Goal: Task Accomplishment & Management: Complete application form

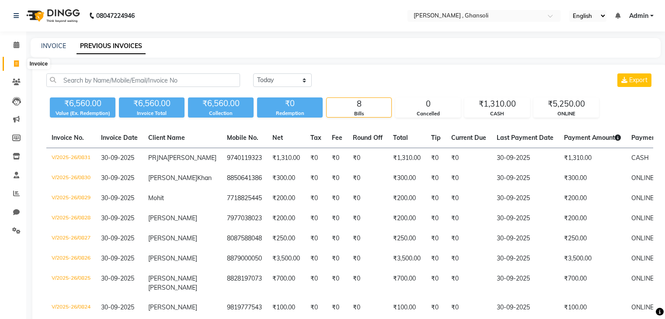
select select "[DATE]"
click at [15, 64] on icon at bounding box center [16, 63] width 5 height 7
select select "service"
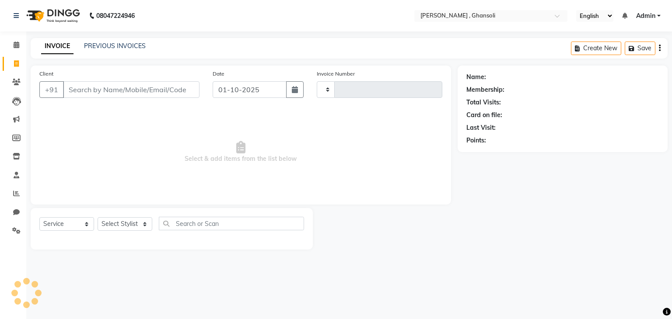
type input "0835"
select select "8446"
click at [98, 94] on input "Client" at bounding box center [131, 89] width 136 height 17
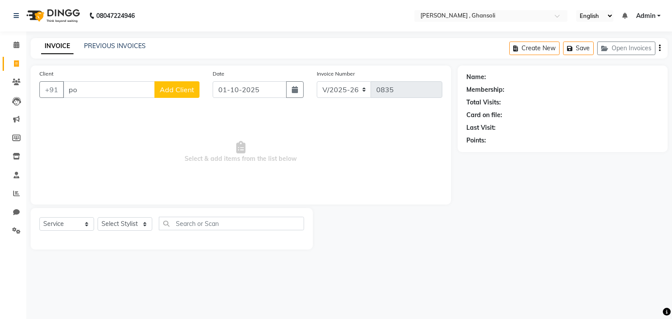
type input "p"
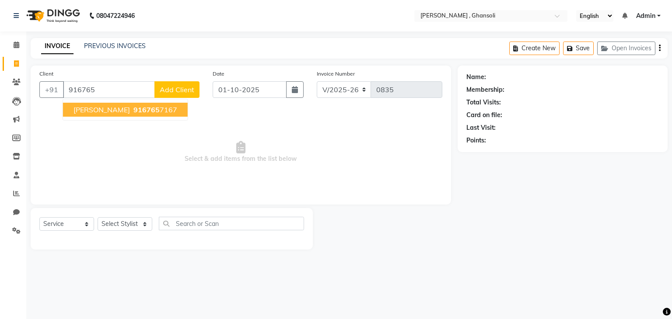
click at [138, 110] on span "916765" at bounding box center [146, 109] width 26 height 9
type input "9167657167"
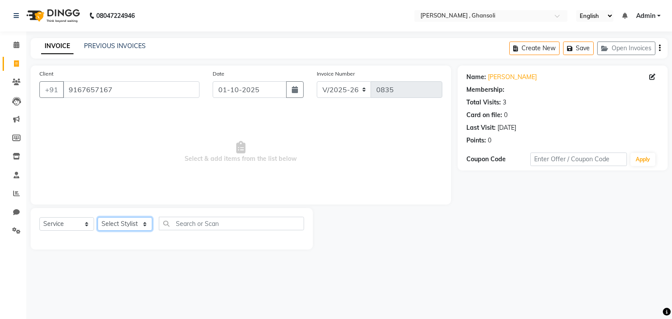
click at [116, 227] on select "Select Stylist deepa Lucky [PERSON_NAME] [PERSON_NAME] [PERSON_NAME] [PERSON_NA…" at bounding box center [125, 224] width 55 height 14
select select "86335"
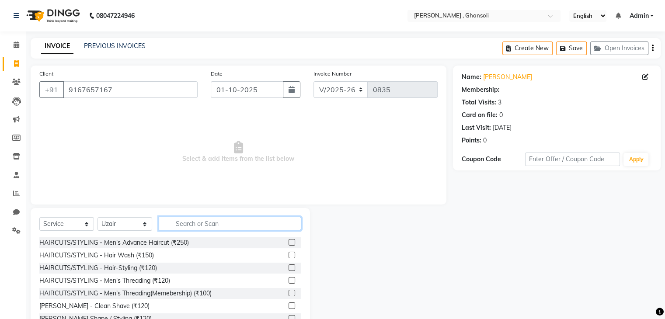
click at [190, 224] on input "text" at bounding box center [230, 224] width 143 height 14
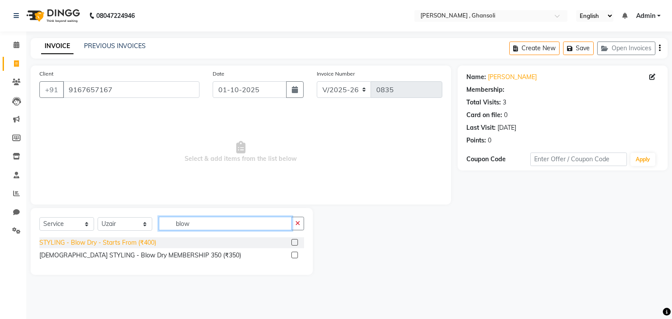
type input "blow"
click at [130, 244] on div "STYLING - Blow Dry - Starts From (₹400)" at bounding box center [97, 242] width 117 height 9
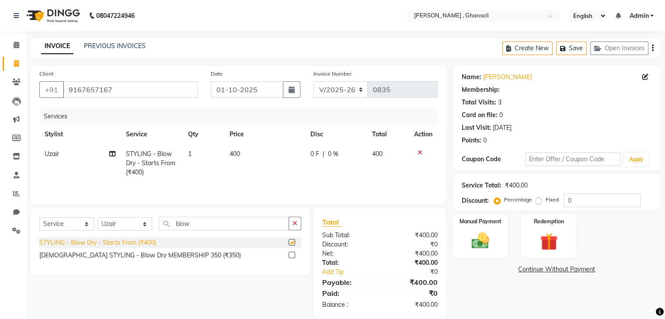
checkbox input "false"
click at [140, 223] on select "Select Stylist deepa Lucky [PERSON_NAME] [PERSON_NAME] [PERSON_NAME] [PERSON_NA…" at bounding box center [125, 224] width 55 height 14
select select "93001"
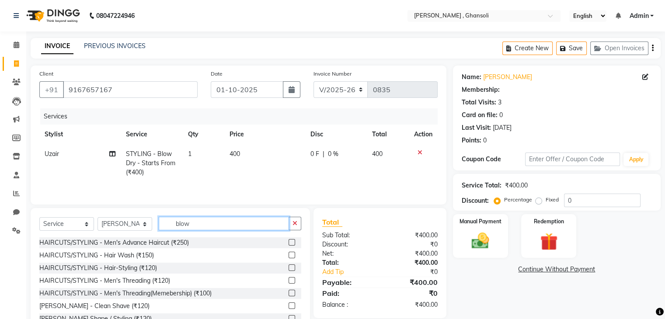
click at [184, 220] on input "blow" at bounding box center [224, 224] width 130 height 14
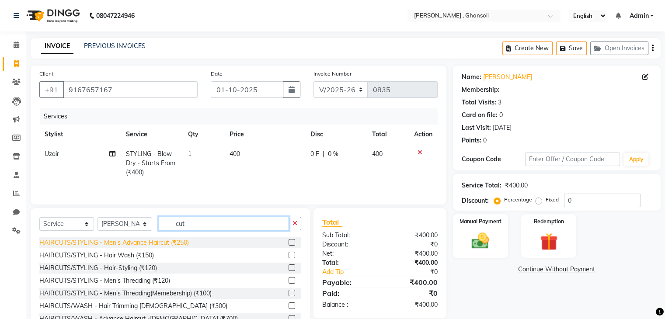
type input "cut"
click at [150, 241] on div "HAIRCUTS/STYLING - Men's Advance Haircut (₹250)" at bounding box center [114, 242] width 150 height 9
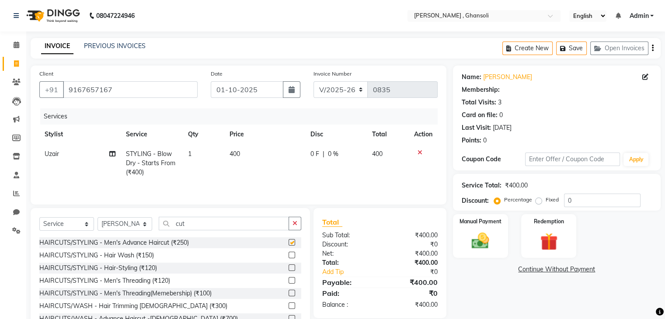
checkbox input "false"
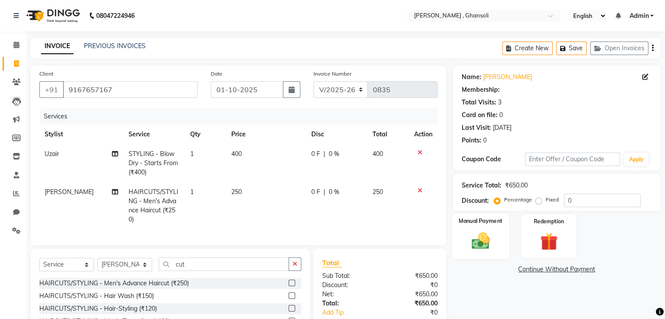
click at [488, 231] on img at bounding box center [480, 241] width 29 height 21
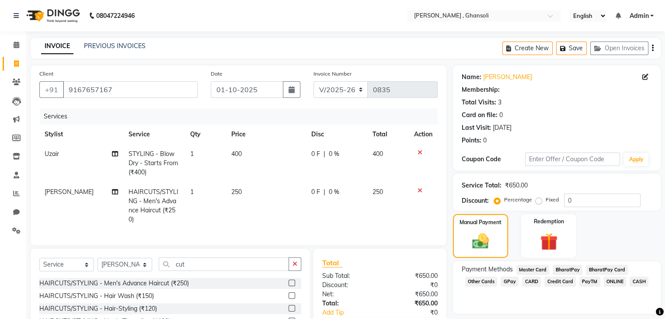
click at [325, 157] on div "0 F | 0 %" at bounding box center [336, 154] width 51 height 9
select select "86335"
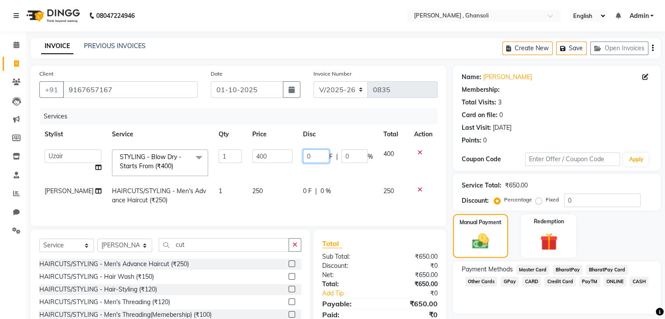
click at [320, 154] on input "0" at bounding box center [316, 157] width 26 height 14
type input "100"
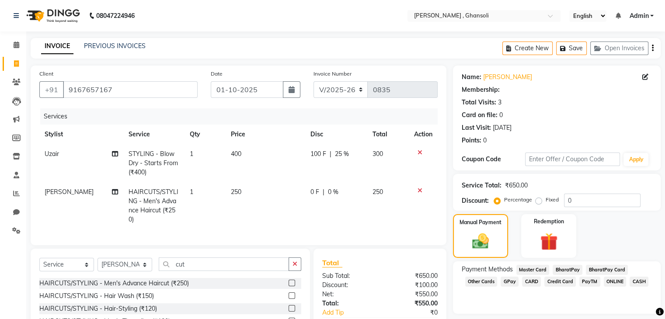
click at [325, 186] on td "0 F | 0 %" at bounding box center [336, 205] width 62 height 47
select select "93001"
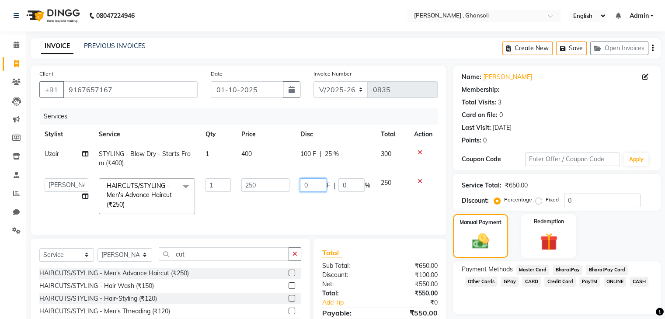
click at [310, 187] on input "0" at bounding box center [313, 185] width 26 height 14
type input "50"
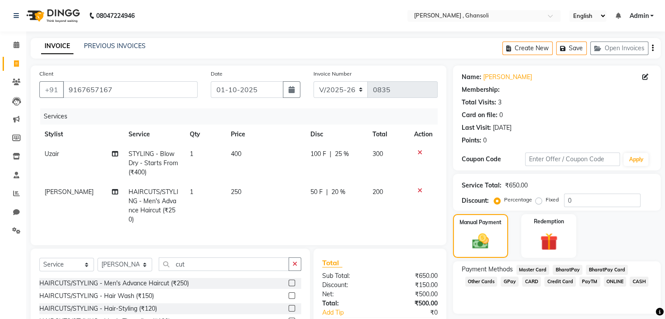
click at [500, 307] on div "Payment Methods Master Card BharatPay BharatPay Card Other Cards GPay CARD Cred…" at bounding box center [557, 288] width 208 height 52
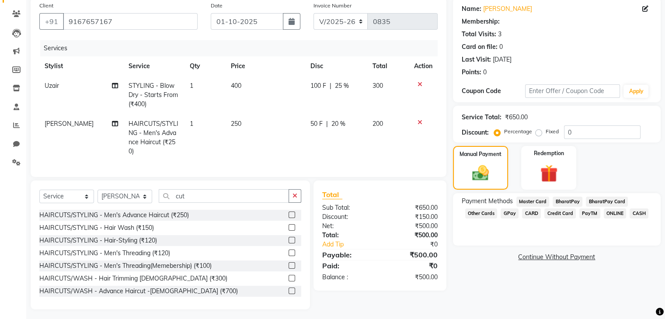
scroll to position [75, 0]
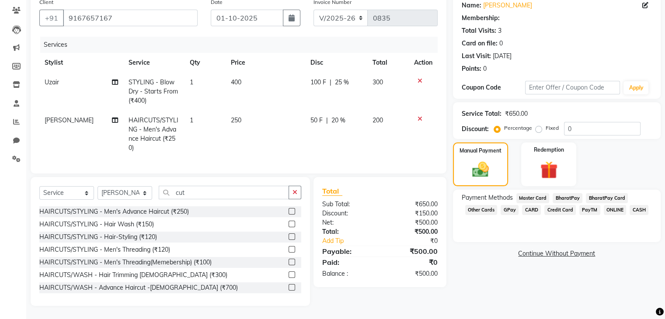
click at [633, 207] on span "CASH" at bounding box center [639, 210] width 19 height 10
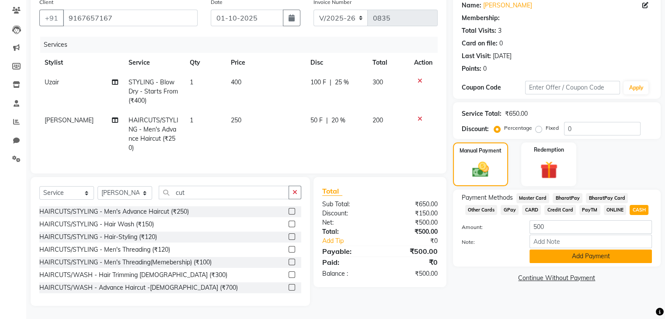
click at [602, 250] on button "Add Payment" at bounding box center [591, 257] width 122 height 14
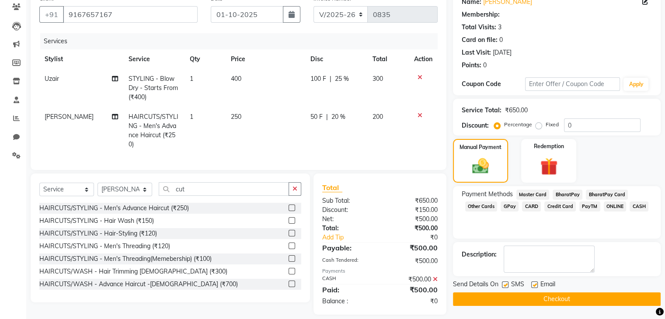
scroll to position [91, 0]
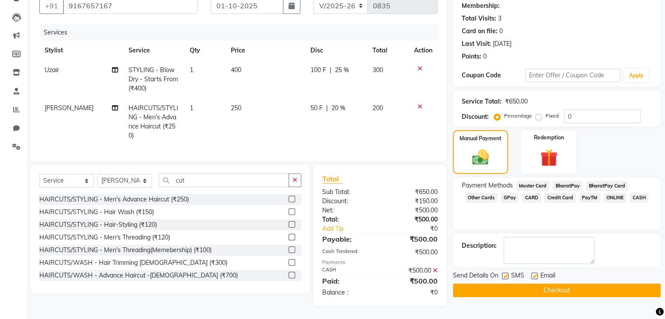
drag, startPoint x: 602, startPoint y: 249, endPoint x: 569, endPoint y: 11, distance: 240.7
click at [569, 14] on div "Total Visits: 3" at bounding box center [557, 18] width 190 height 9
click at [554, 287] on button "Checkout" at bounding box center [557, 291] width 208 height 14
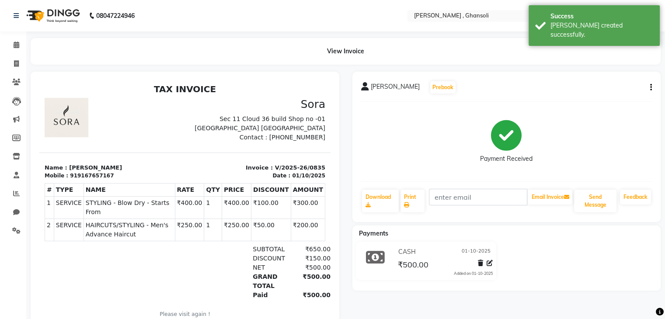
select select "8446"
select select "service"
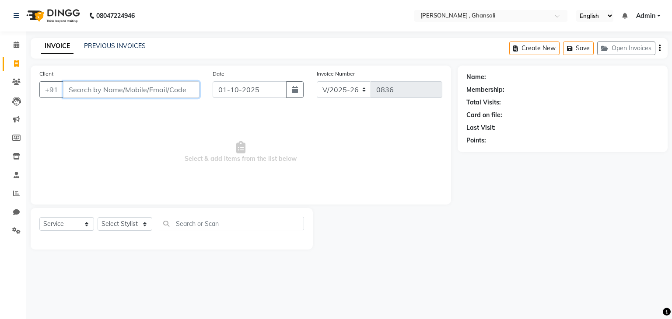
click at [98, 93] on input "Client" at bounding box center [131, 89] width 136 height 17
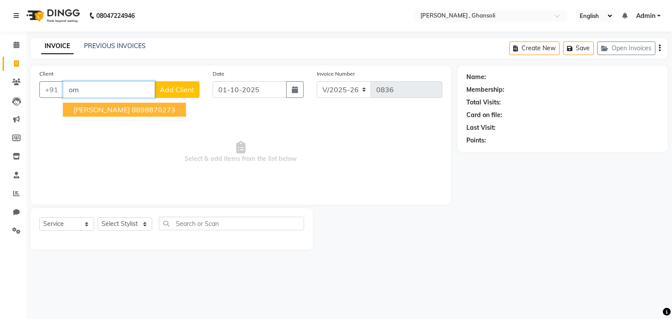
type input "o"
click at [102, 112] on span "[PERSON_NAME]" at bounding box center [101, 109] width 56 height 9
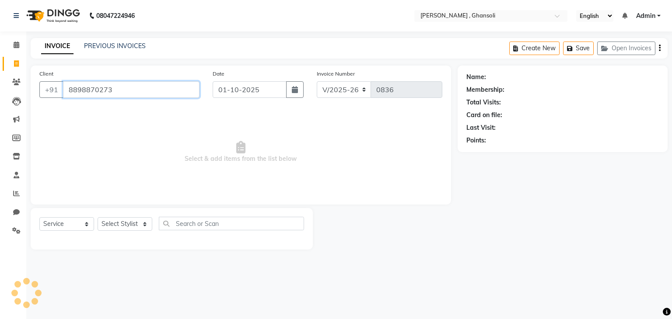
type input "8898870273"
